Goal: Information Seeking & Learning: Check status

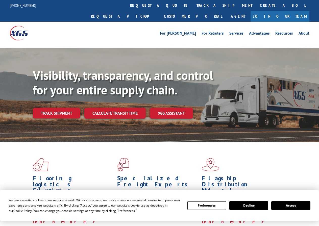
click at [59, 108] on link "Track shipment" at bounding box center [56, 113] width 47 height 11
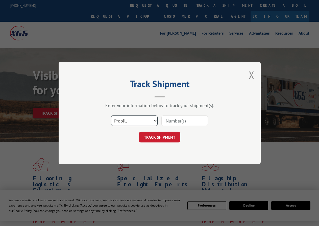
click at [146, 119] on select "Select category... Probill BOL PO" at bounding box center [134, 120] width 46 height 11
select select "po"
click at [111, 115] on select "Select category... Probill BOL PO" at bounding box center [134, 120] width 46 height 11
click at [176, 122] on input at bounding box center [184, 120] width 46 height 11
paste input "296476826"
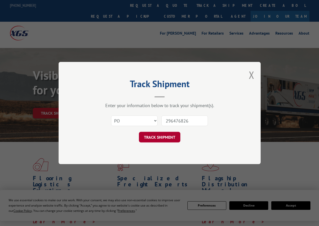
type input "296476826"
click at [166, 137] on button "TRACK SHIPMENT" at bounding box center [159, 137] width 41 height 11
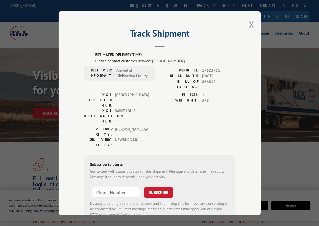
click at [116, 61] on div "Please contact customer service: [PHONE_NUMBER]." at bounding box center [165, 61] width 140 height 6
copy div "Please contact customer service: [PHONE_NUMBER]."
click at [178, 104] on div "PIECES: 1 WEIGHT: 578" at bounding box center [197, 109] width 76 height 34
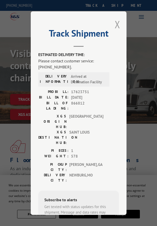
click at [115, 24] on button "Close modal" at bounding box center [118, 24] width 6 height 13
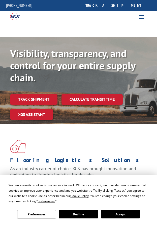
drag, startPoint x: 105, startPoint y: 0, endPoint x: 6, endPoint y: 23, distance: 101.8
click at [6, 23] on div at bounding box center [78, 29] width 157 height 15
